Goal: Information Seeking & Learning: Learn about a topic

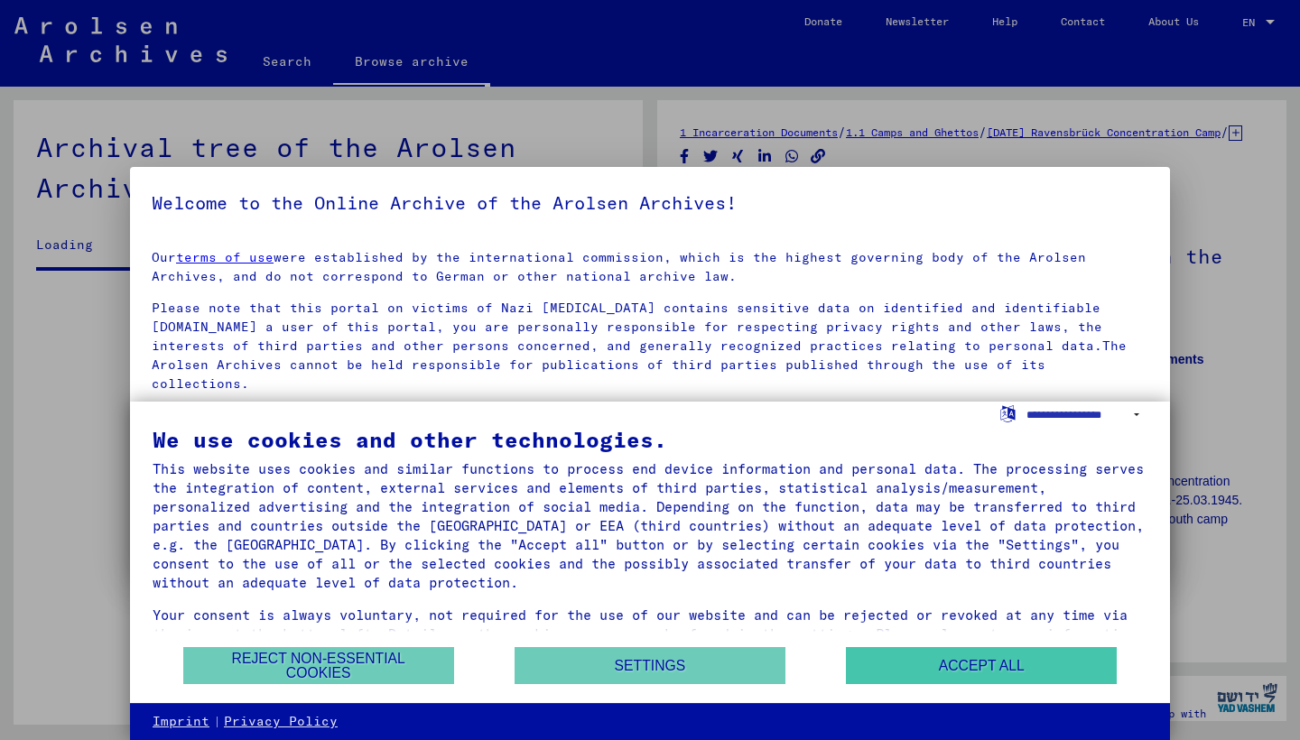
scroll to position [4593, 0]
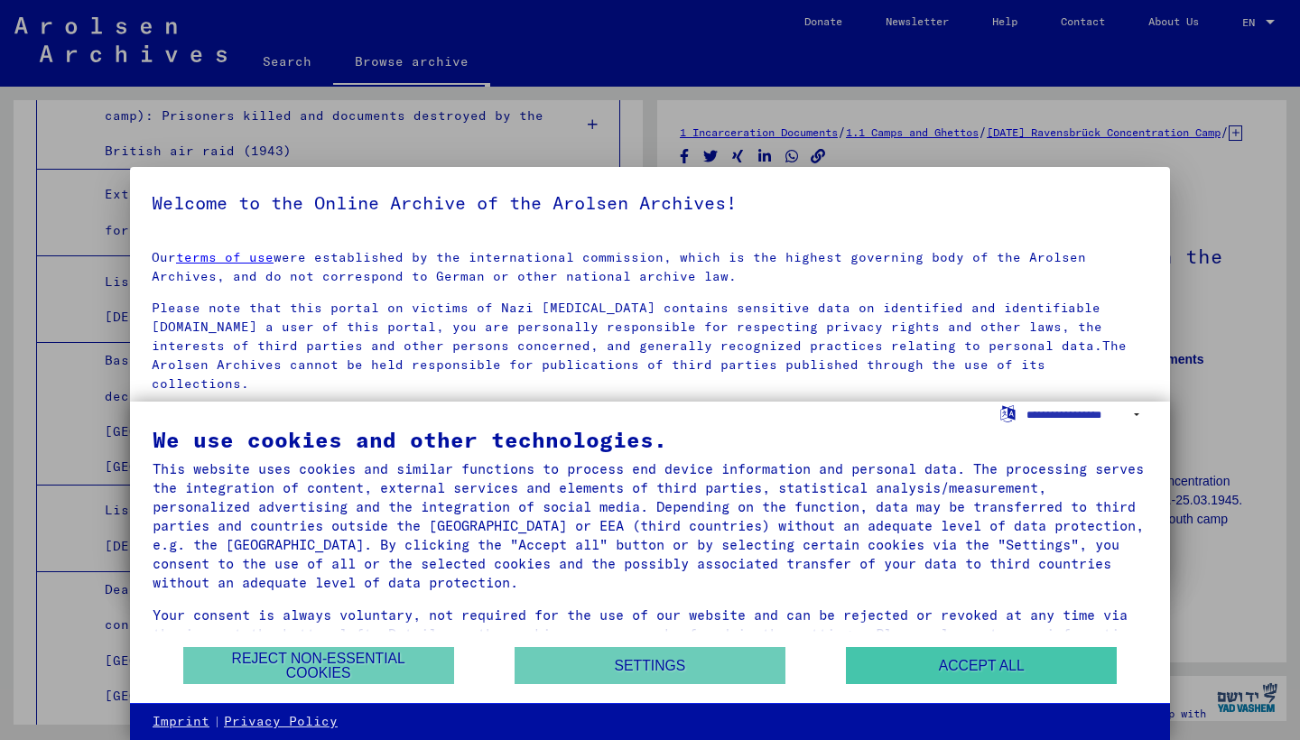
click at [893, 676] on button "Accept all" at bounding box center [981, 665] width 271 height 37
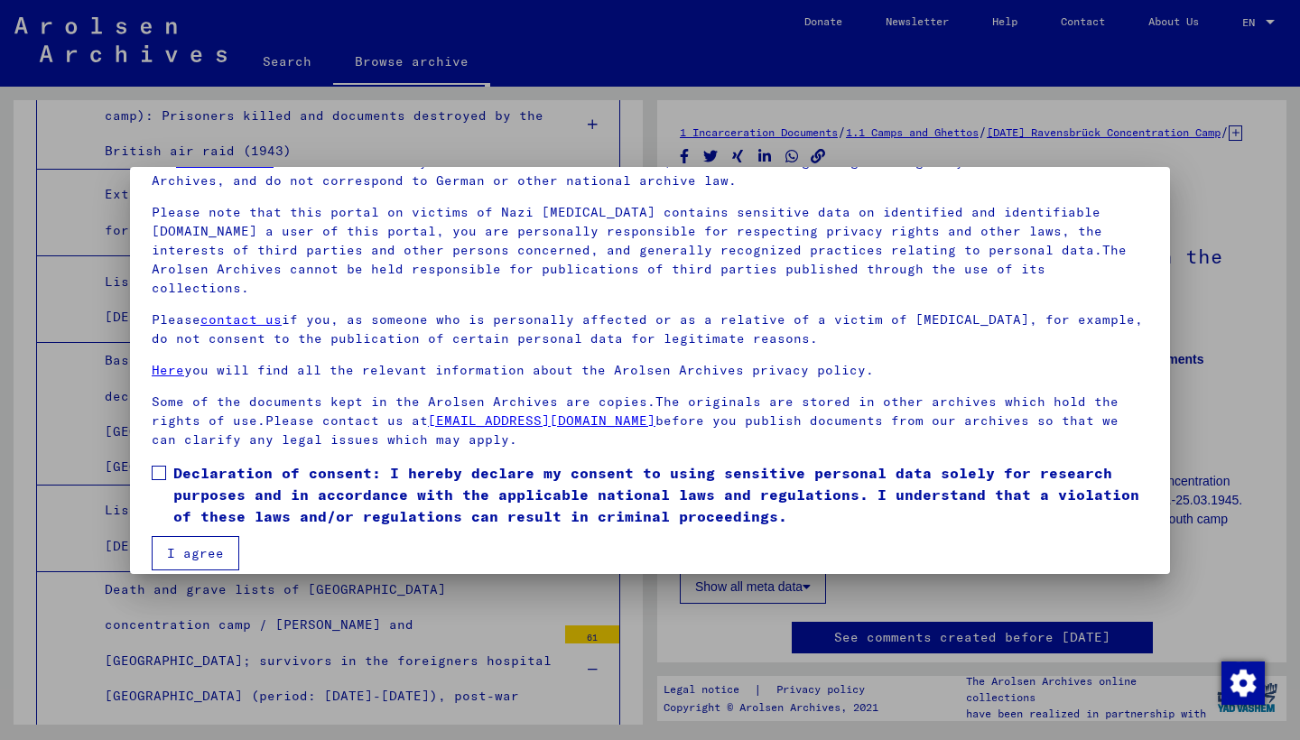
scroll to position [95, 0]
click at [185, 463] on span "Declaration of consent: I hereby declare my consent to using sensitive personal…" at bounding box center [660, 495] width 975 height 65
click at [208, 537] on button "I agree" at bounding box center [196, 554] width 88 height 34
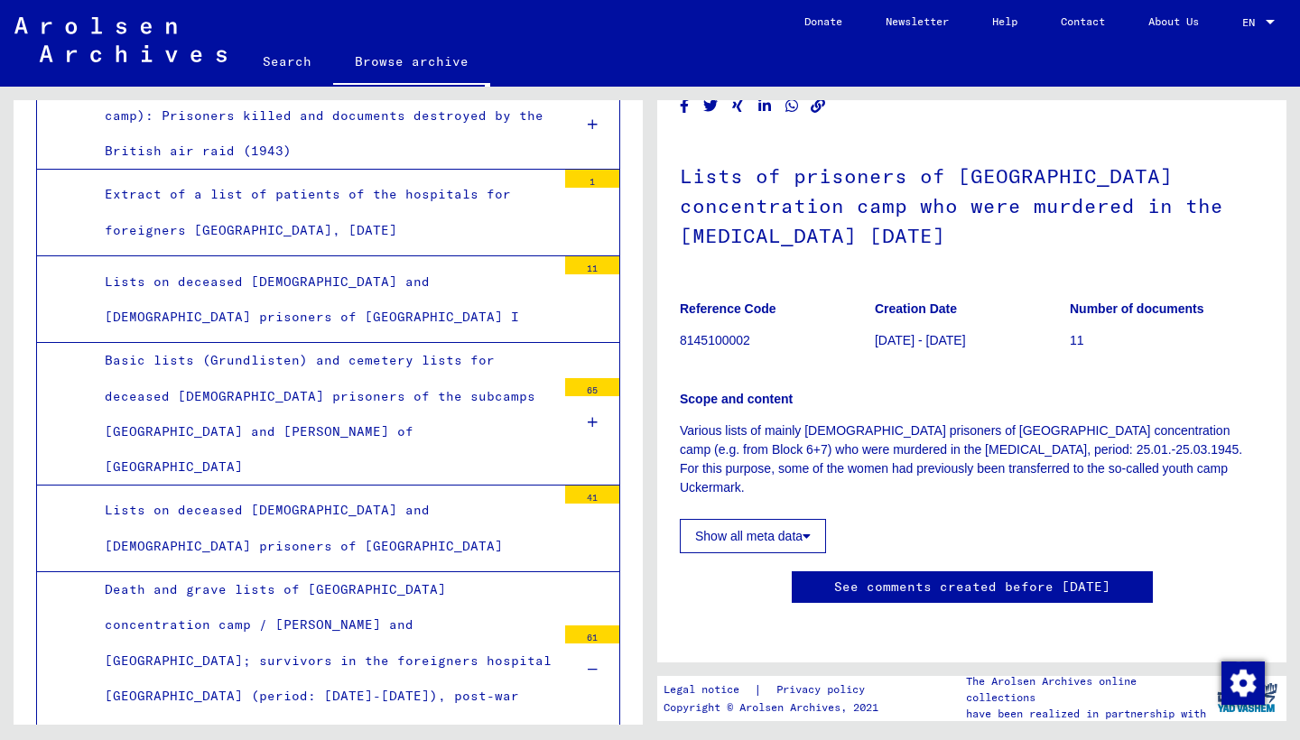
scroll to position [370, 0]
click at [793, 519] on button "Show all meta data" at bounding box center [753, 536] width 146 height 34
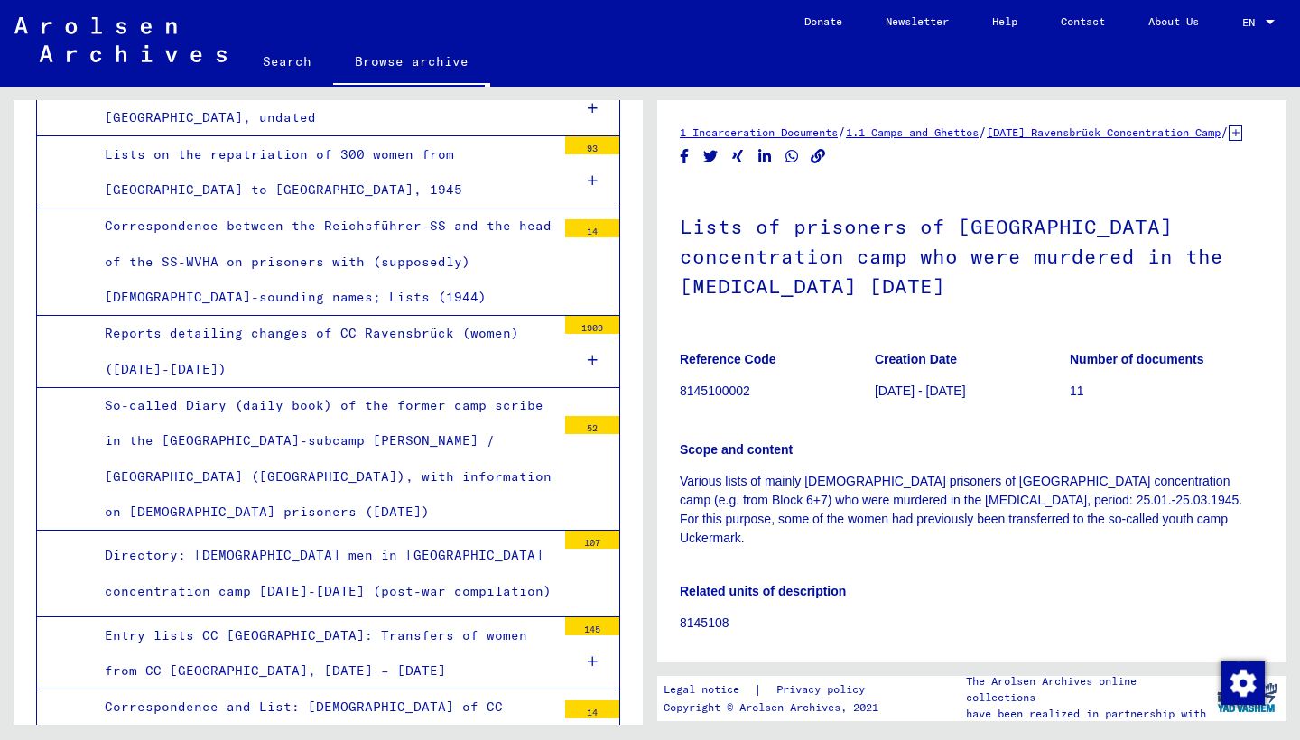
scroll to position [7551, 0]
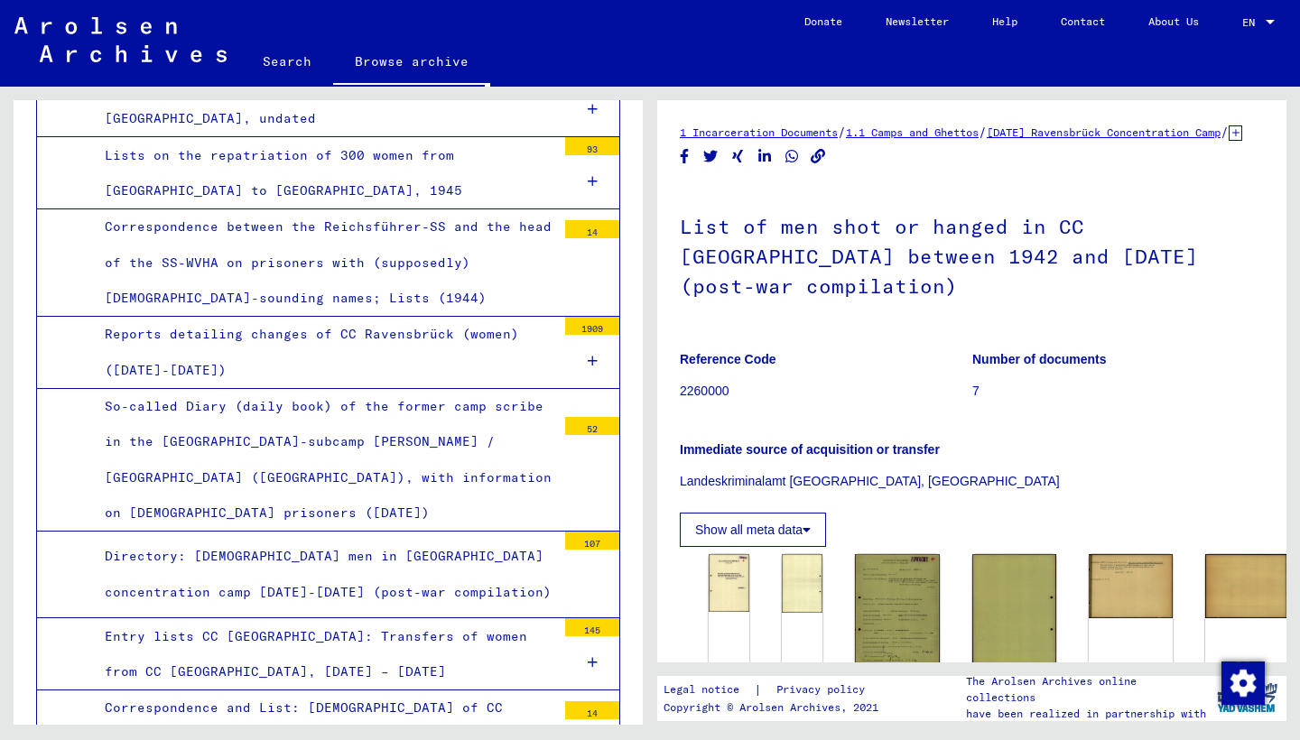
click at [982, 247] on h1 "List of men shot or hanged in CC [GEOGRAPHIC_DATA] between 1942 and [DATE] (pos…" at bounding box center [972, 254] width 584 height 139
click at [926, 352] on div "List of men shot or hanged in CC [GEOGRAPHIC_DATA] between 1942 and [DATE] (pos…" at bounding box center [972, 366] width 584 height 362
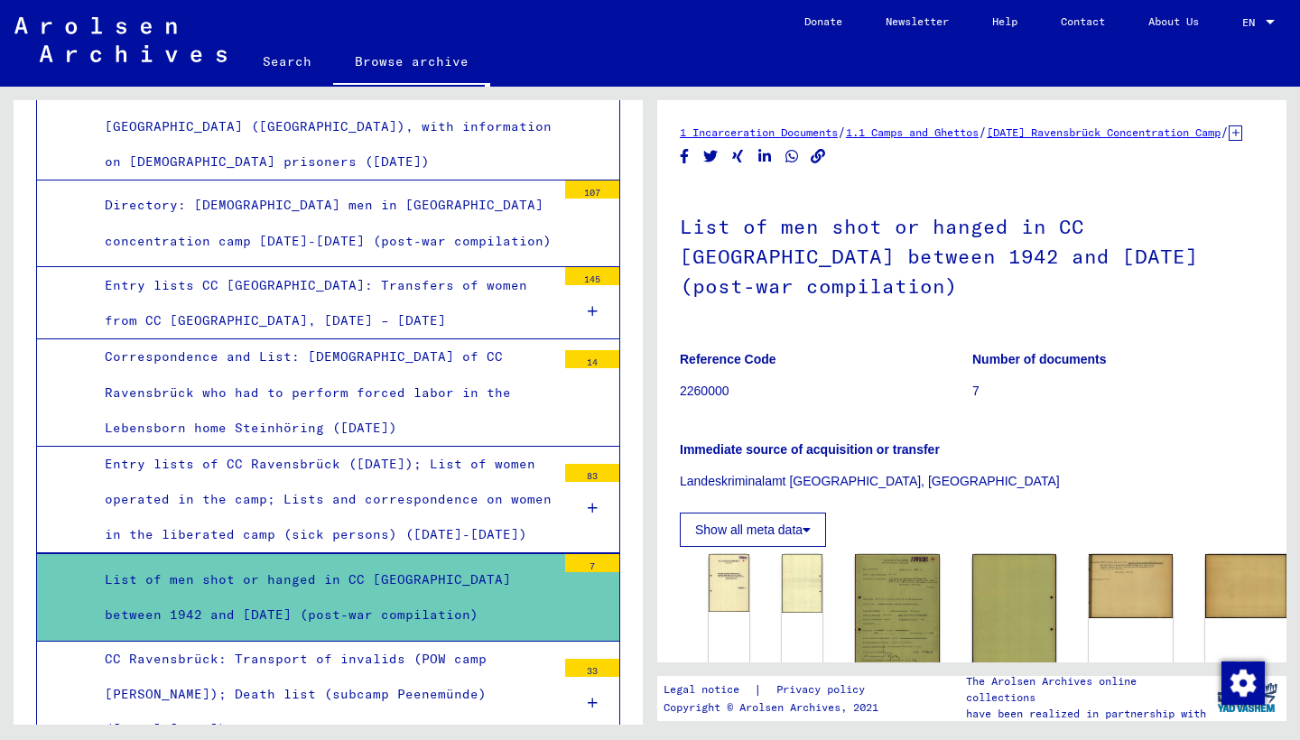
scroll to position [7903, 0]
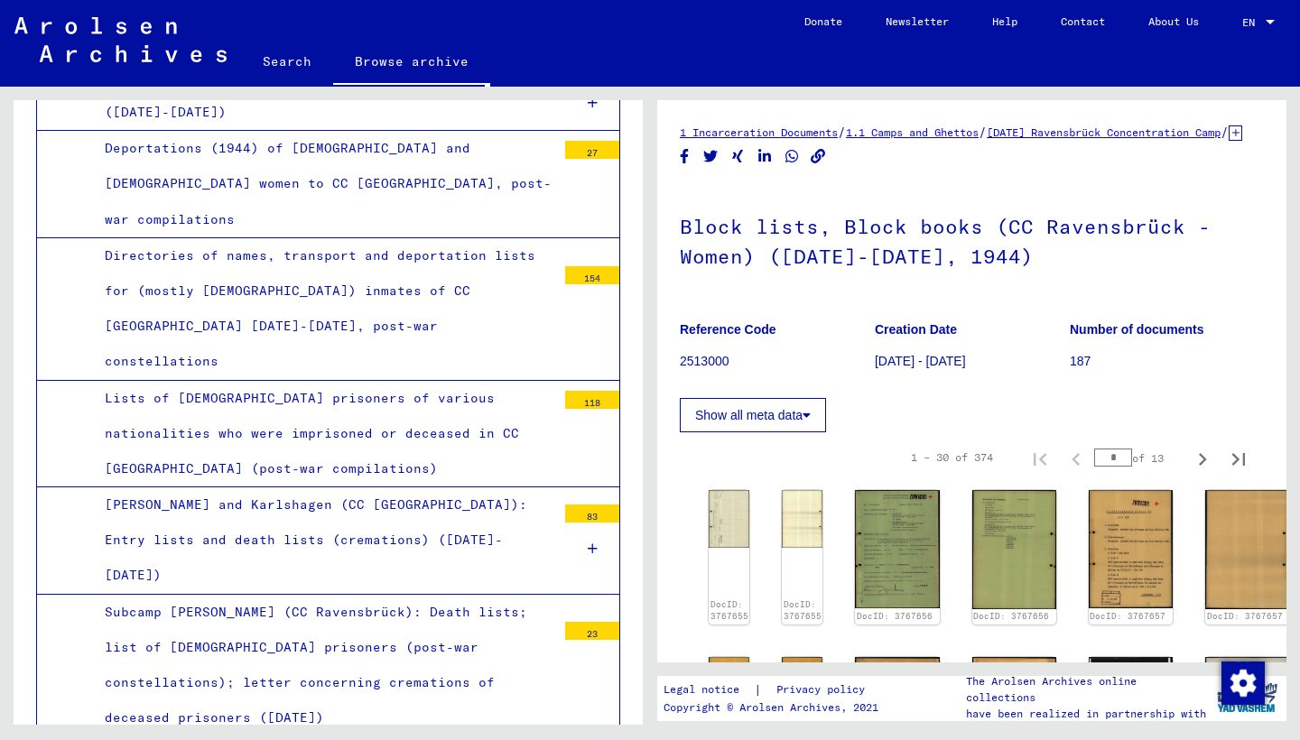
scroll to position [10365, 0]
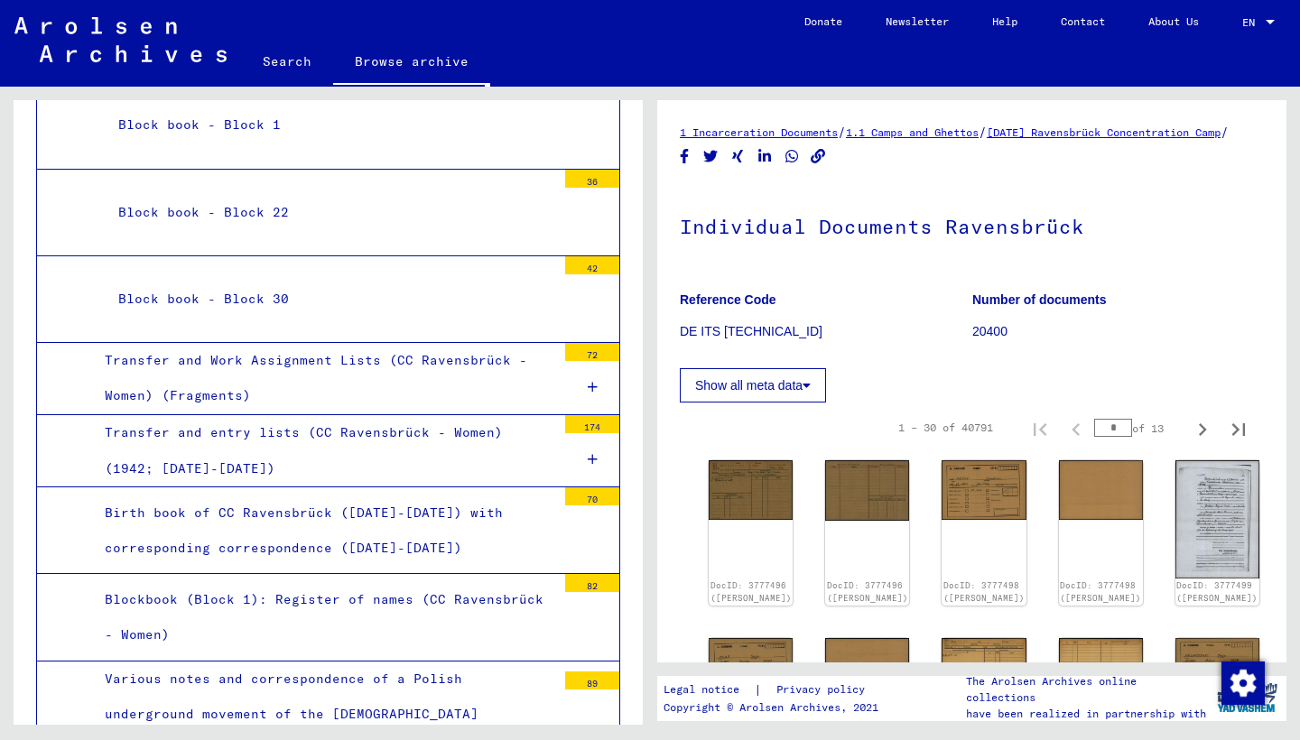
scroll to position [9047, 0]
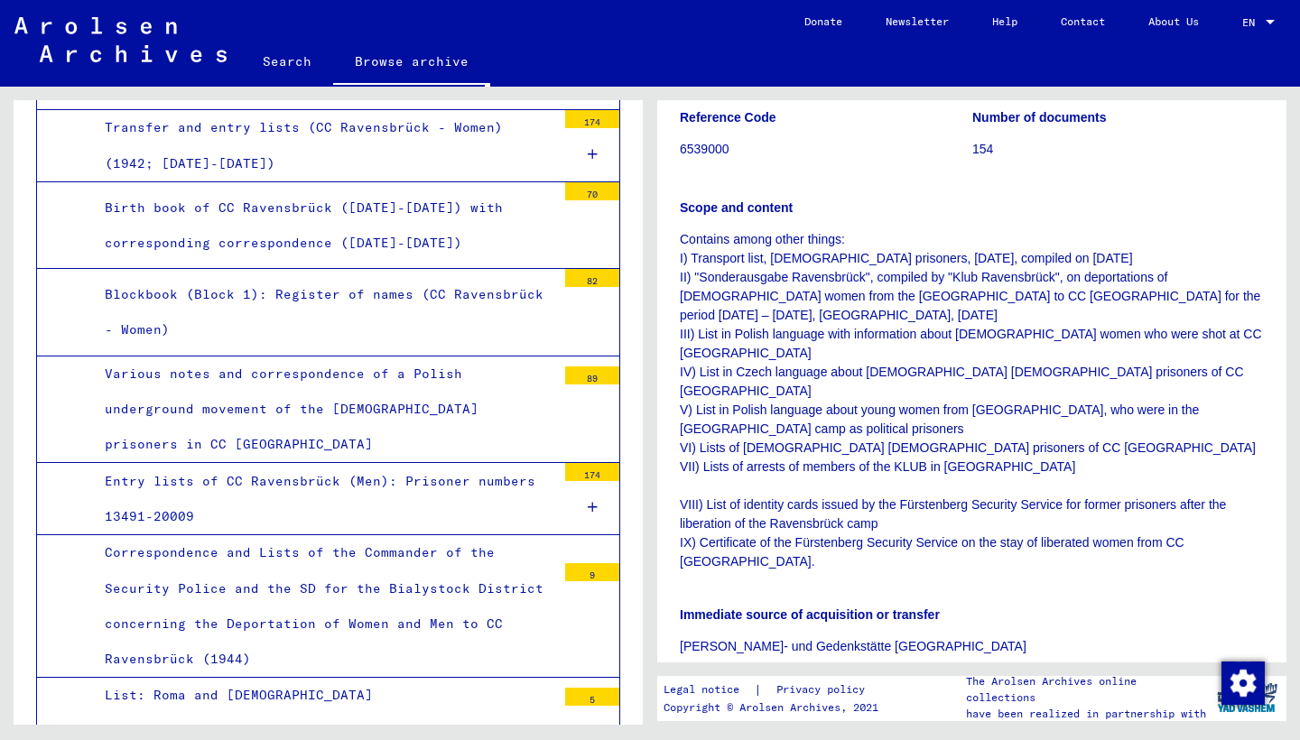
scroll to position [304, 0]
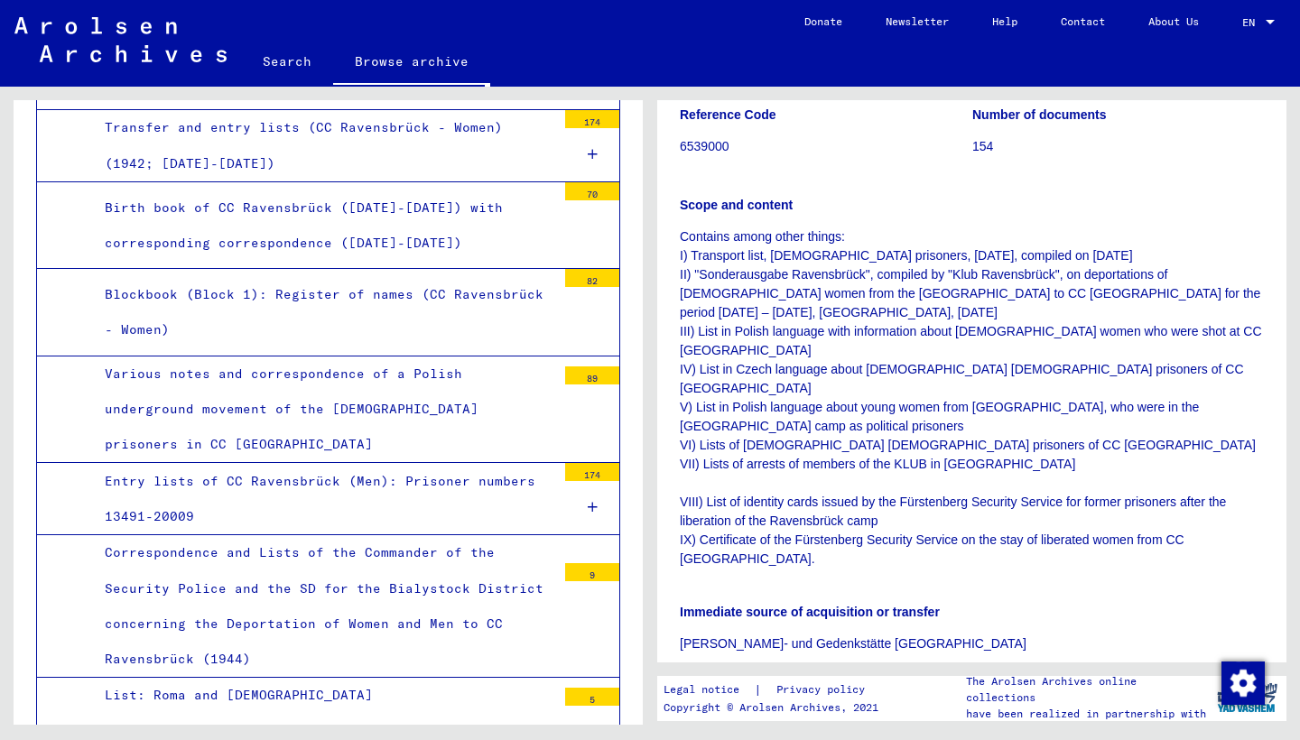
click at [991, 581] on div "Immediate source of acquisition or transfer [PERSON_NAME]- und Gedenkstätte [GE…" at bounding box center [972, 617] width 584 height 72
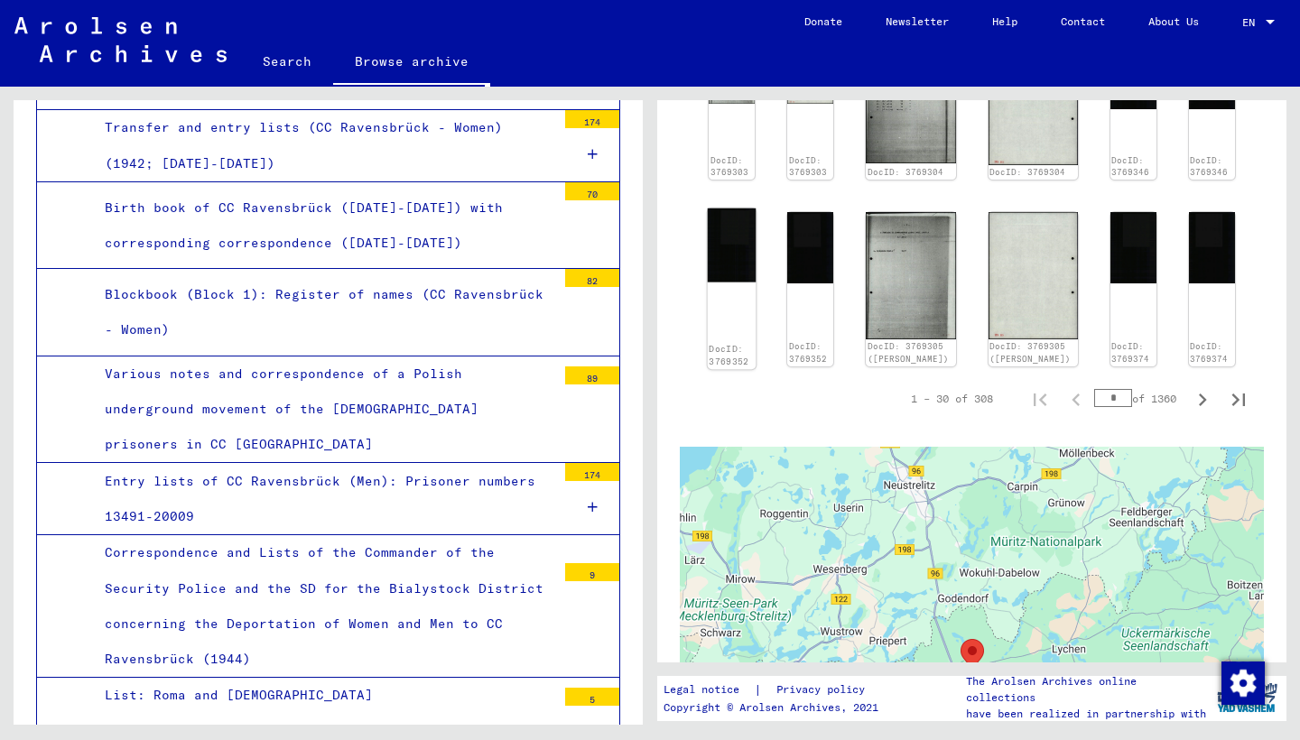
scroll to position [1576, 0]
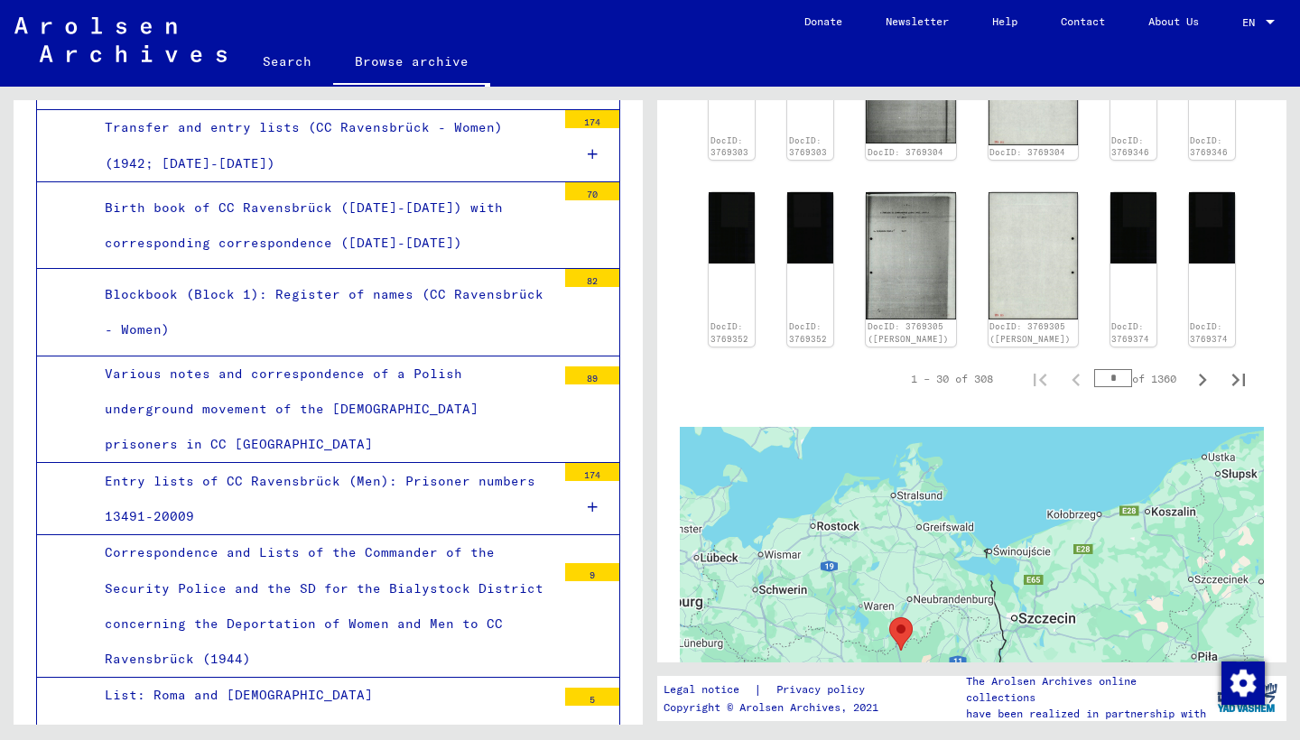
drag, startPoint x: 766, startPoint y: 483, endPoint x: 877, endPoint y: 483, distance: 111.0
click at [877, 483] on div at bounding box center [972, 652] width 584 height 451
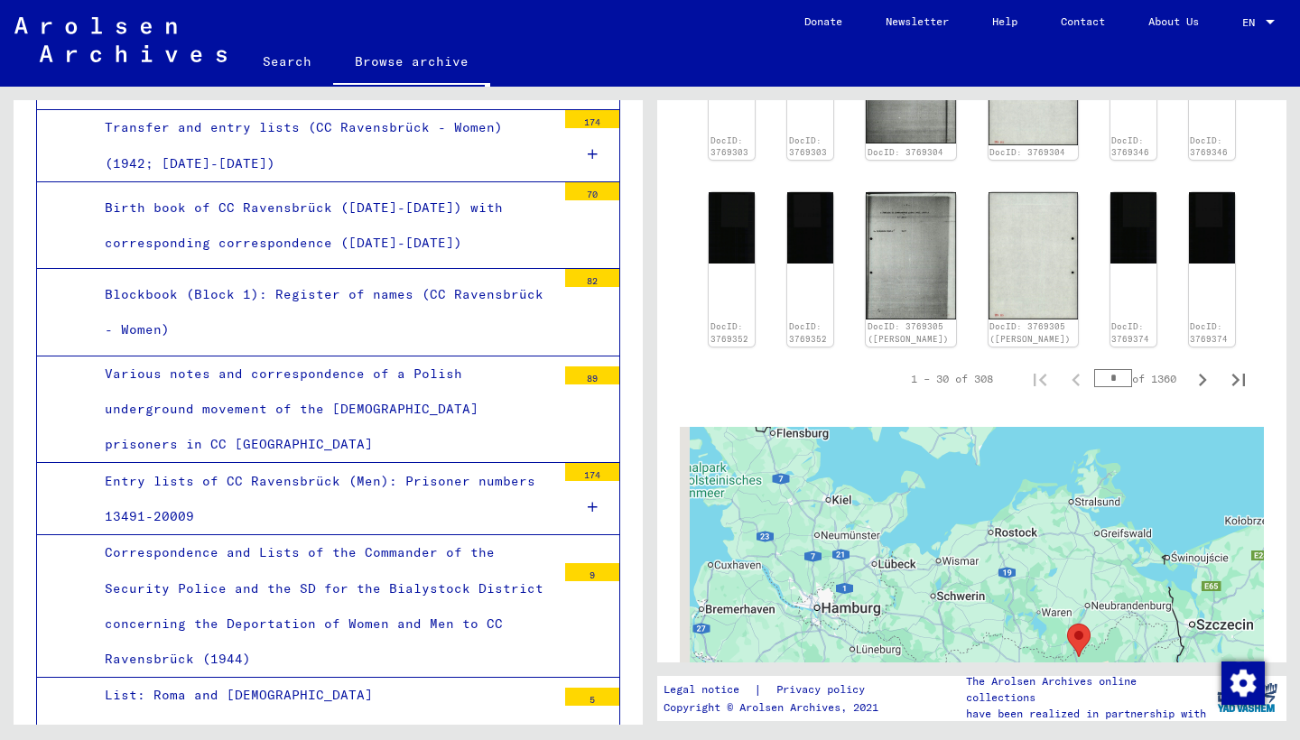
drag, startPoint x: 757, startPoint y: 448, endPoint x: 940, endPoint y: 455, distance: 183.4
click at [942, 455] on div at bounding box center [972, 652] width 584 height 451
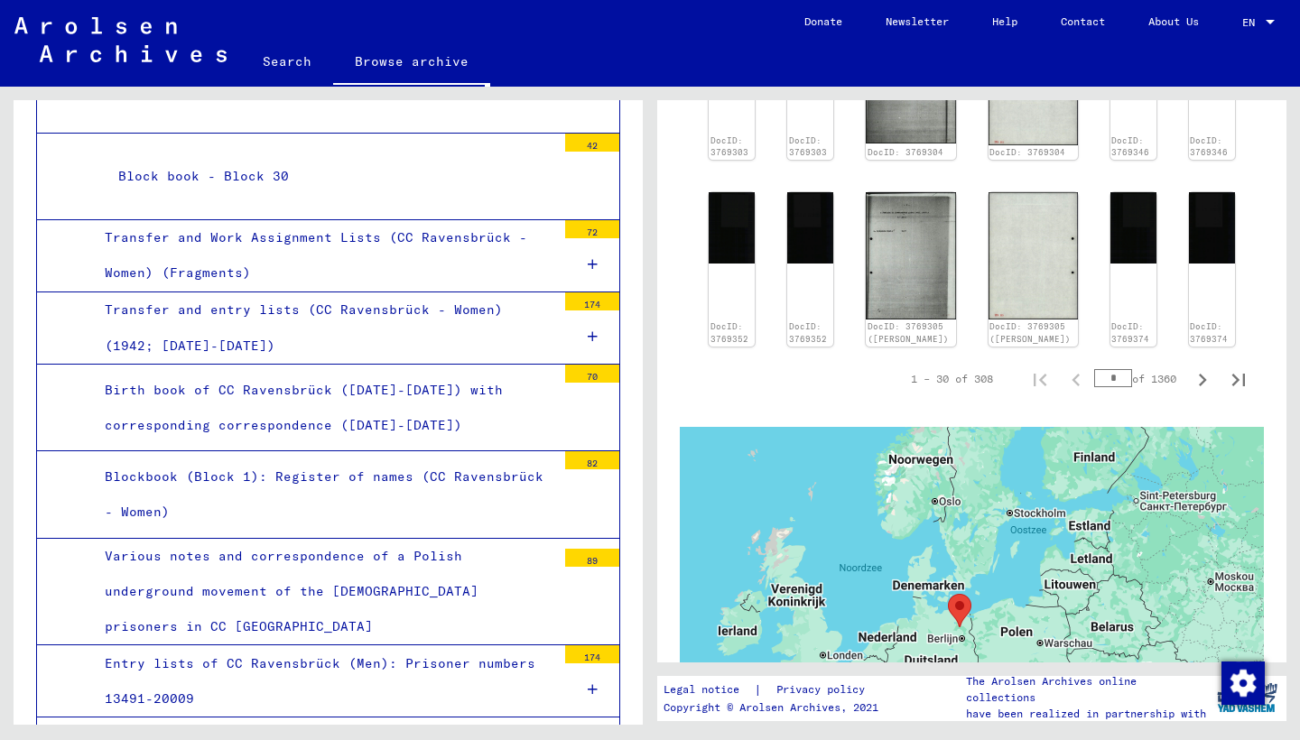
scroll to position [9124, 0]
